Goal: Transaction & Acquisition: Purchase product/service

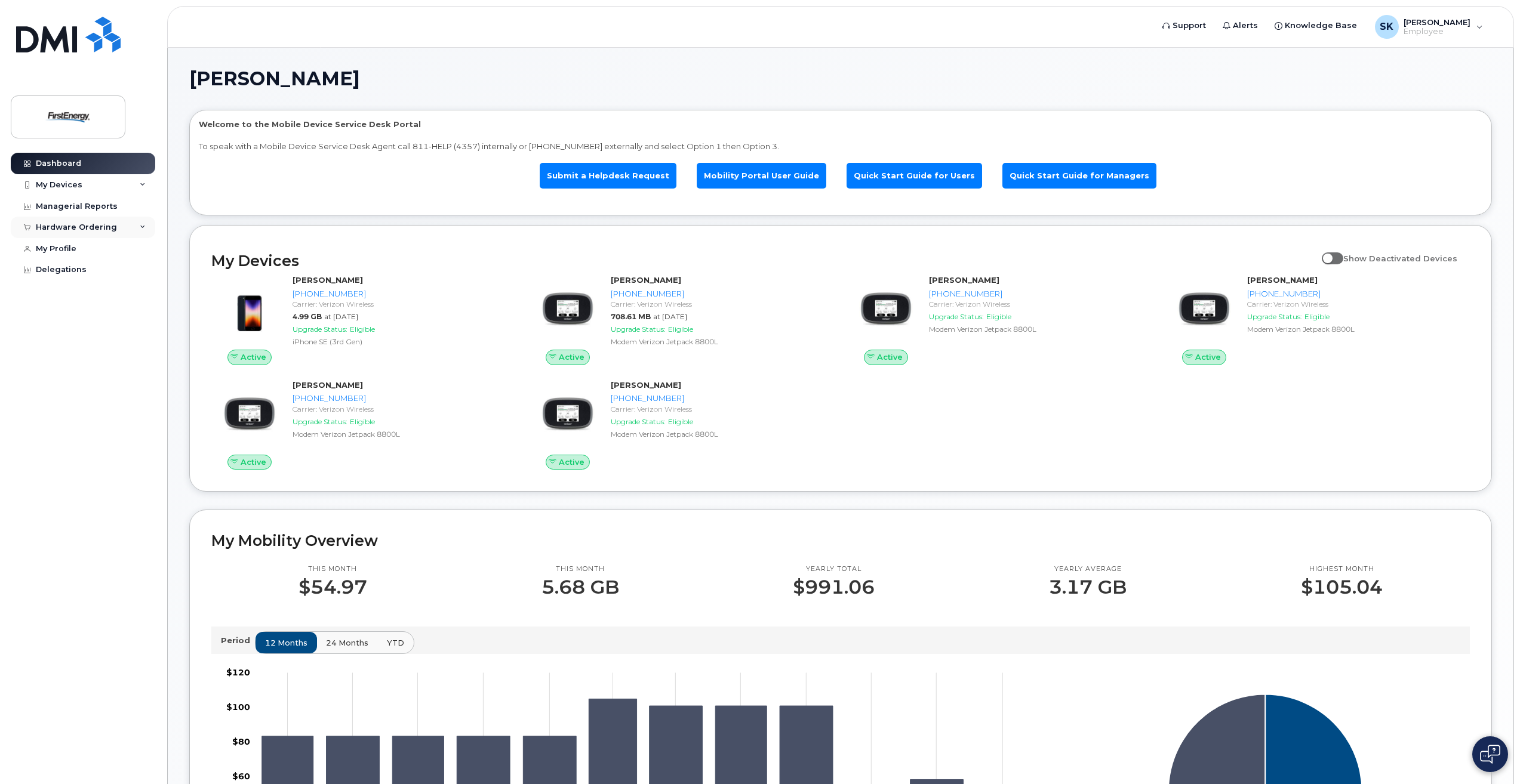
click at [92, 232] on div "Hardware Ordering" at bounding box center [83, 227] width 145 height 21
click at [74, 249] on div "My Orders" at bounding box center [63, 249] width 43 height 11
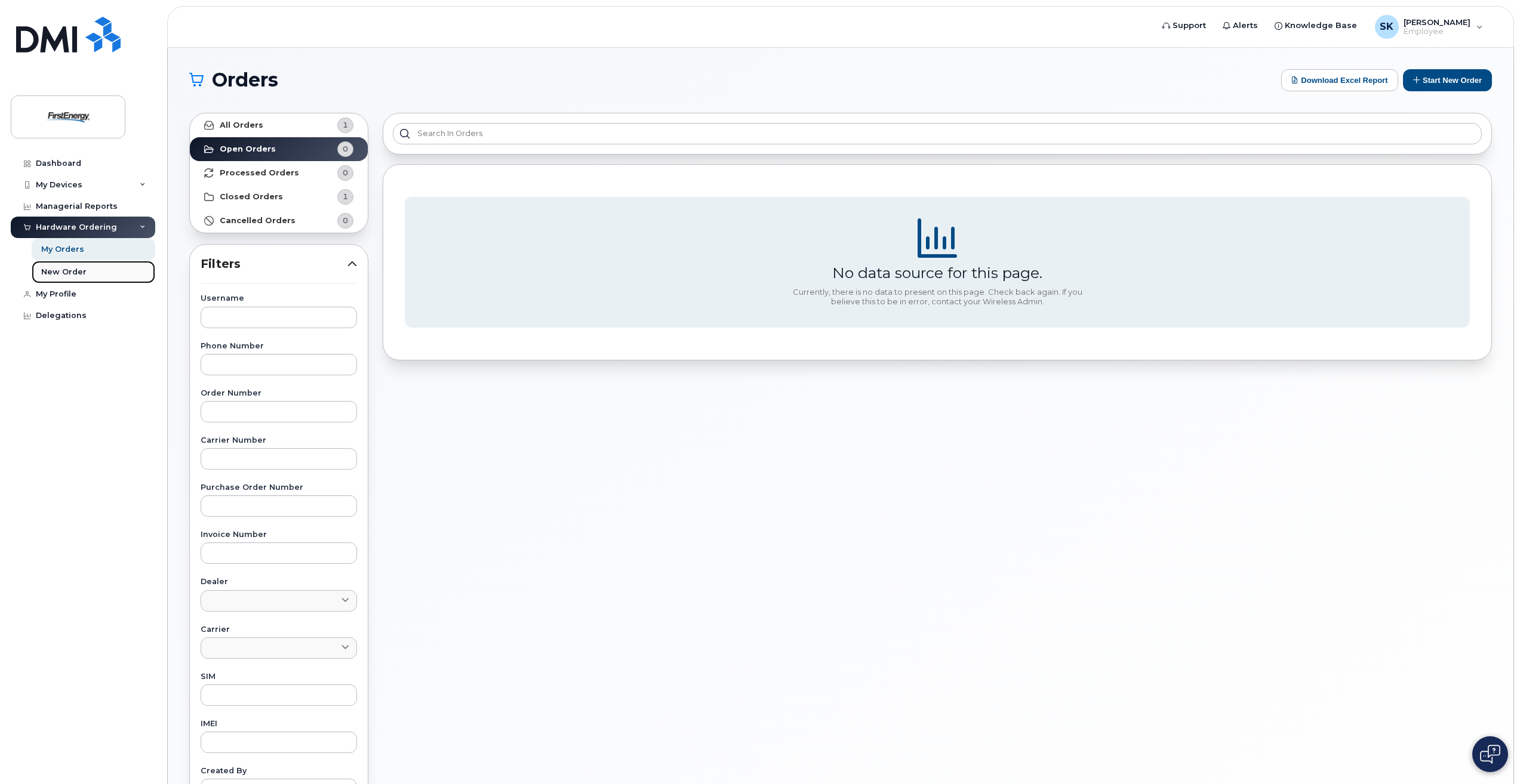
click at [74, 268] on div "New Order" at bounding box center [64, 271] width 45 height 11
